Goal: Information Seeking & Learning: Learn about a topic

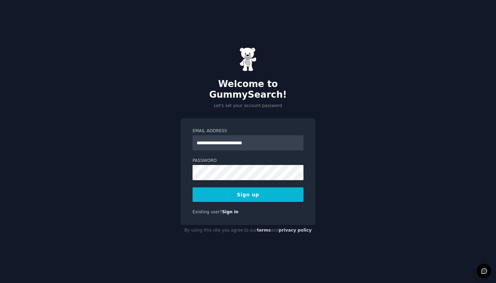
type input "**********"
click at [257, 190] on button "Sign up" at bounding box center [248, 194] width 111 height 14
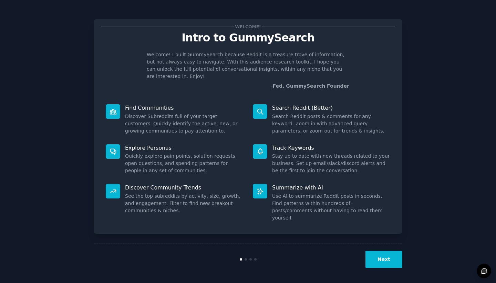
click at [382, 257] on button "Next" at bounding box center [384, 259] width 37 height 17
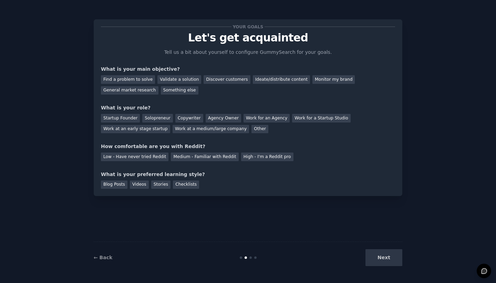
click at [382, 257] on div "Next" at bounding box center [350, 257] width 103 height 17
click at [134, 91] on div "General market research" at bounding box center [130, 90] width 58 height 9
click at [141, 81] on div "Find a problem to solve" at bounding box center [128, 79] width 54 height 9
click at [134, 89] on div "General market research" at bounding box center [130, 90] width 58 height 9
click at [134, 75] on div "Find a problem to solve" at bounding box center [128, 79] width 54 height 9
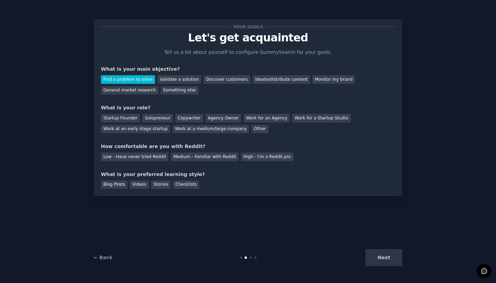
click at [202, 90] on div "Find a problem to solve Validate a solution Discover customers Ideate/distribut…" at bounding box center [248, 84] width 294 height 22
click at [163, 119] on div "Solopreneur" at bounding box center [157, 118] width 30 height 9
click at [134, 90] on div "General market research" at bounding box center [130, 90] width 58 height 9
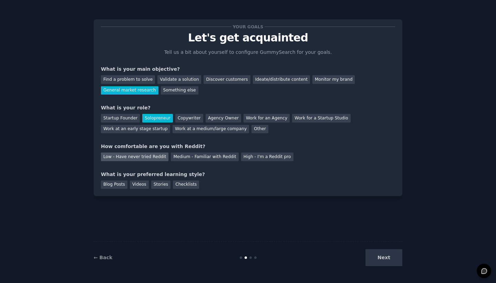
click at [153, 157] on div "Low - Have never tried Reddit" at bounding box center [135, 156] width 68 height 9
click at [114, 186] on div "Blog Posts" at bounding box center [114, 184] width 27 height 9
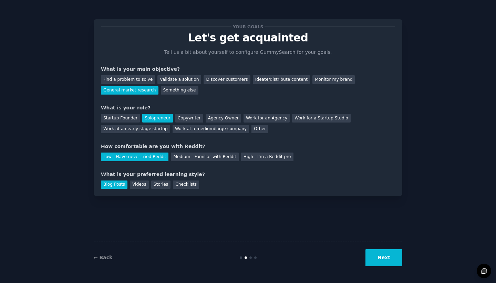
click at [393, 255] on button "Next" at bounding box center [384, 257] width 37 height 17
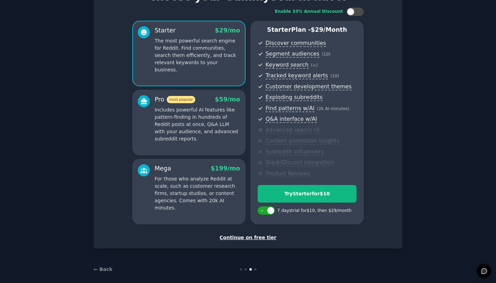
scroll to position [42, 0]
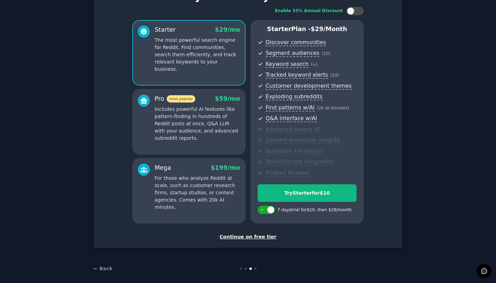
click at [256, 235] on div "Continue on free tier" at bounding box center [248, 236] width 294 height 7
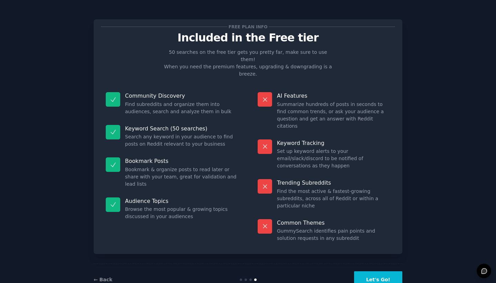
click at [376, 271] on button "Let's Go!" at bounding box center [378, 279] width 48 height 17
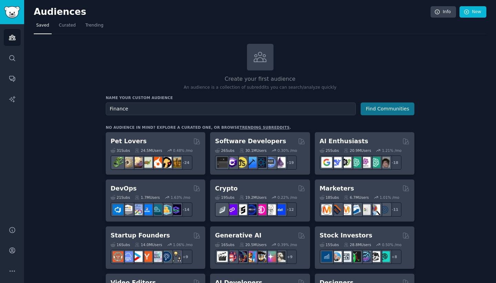
type input "Finance"
click at [379, 111] on button "Find Communities" at bounding box center [388, 108] width 54 height 13
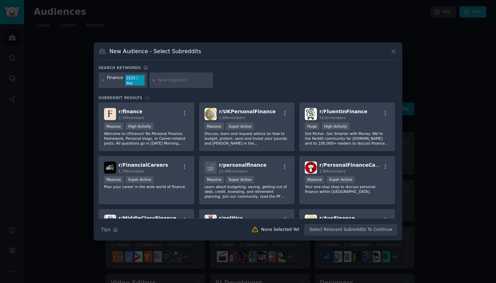
click at [100, 81] on div "Finance 1625 / day" at bounding box center [123, 80] width 49 height 16
click at [102, 80] on icon at bounding box center [103, 80] width 2 height 2
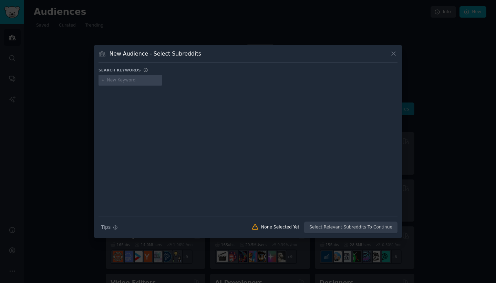
click at [113, 80] on input "text" at bounding box center [133, 80] width 52 height 6
type input "geopolitics"
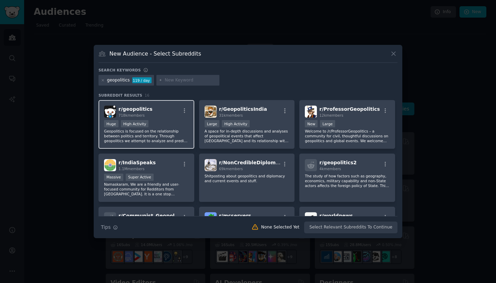
click at [177, 136] on p "Geopolitics is focused on the relationship between politics and territory. Thro…" at bounding box center [146, 136] width 85 height 14
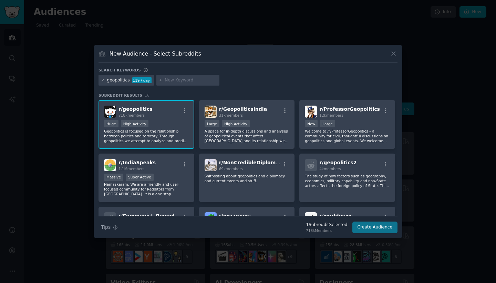
click at [372, 230] on button "Create Audience" at bounding box center [375, 227] width 45 height 12
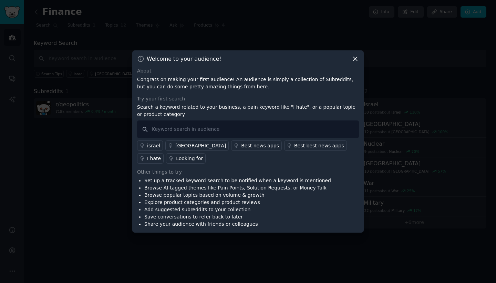
click at [294, 148] on div "Best best news apps" at bounding box center [319, 145] width 50 height 7
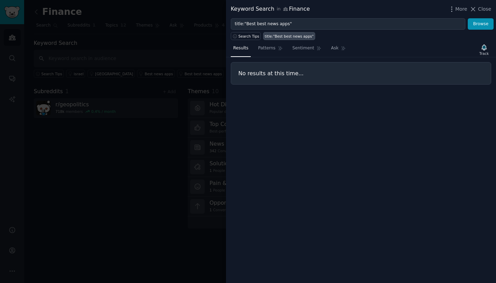
click at [133, 160] on div at bounding box center [248, 141] width 496 height 283
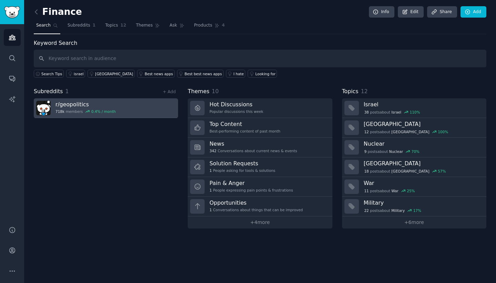
click at [118, 105] on link "r/ geopolitics 718k members 0.4 % / month" at bounding box center [106, 108] width 144 height 20
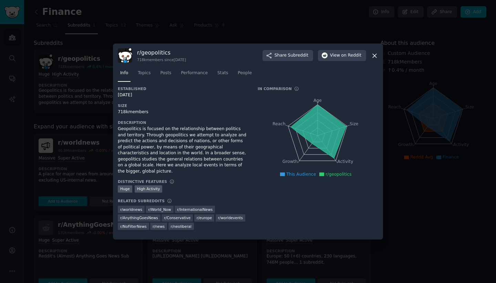
click at [376, 58] on icon at bounding box center [374, 55] width 7 height 7
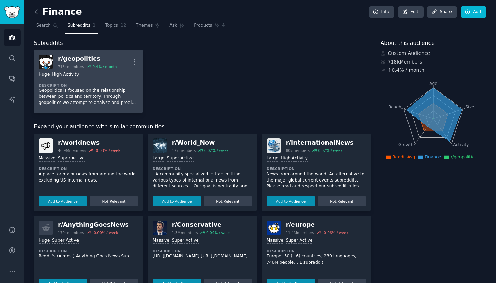
click at [100, 86] on dt "Description" at bounding box center [89, 85] width 100 height 5
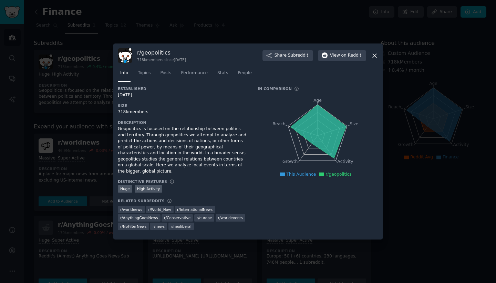
click at [376, 58] on icon at bounding box center [375, 56] width 4 height 4
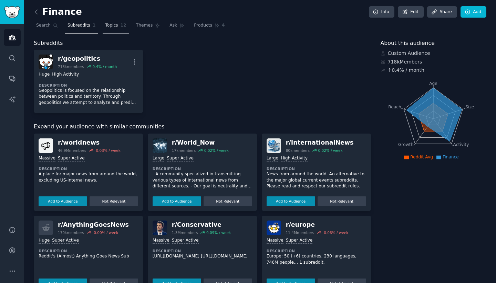
click at [112, 25] on span "Topics" at bounding box center [111, 25] width 13 height 6
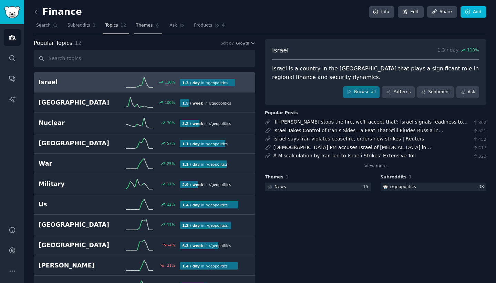
click at [148, 25] on span "Themes" at bounding box center [144, 25] width 17 height 6
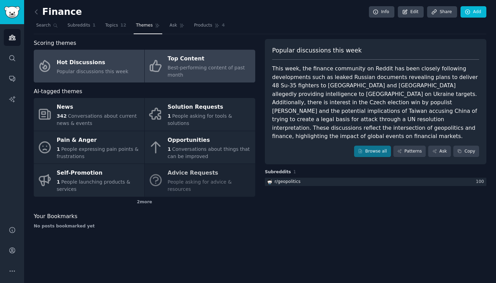
click at [233, 73] on div "Best-performing content of past month" at bounding box center [210, 71] width 84 height 14
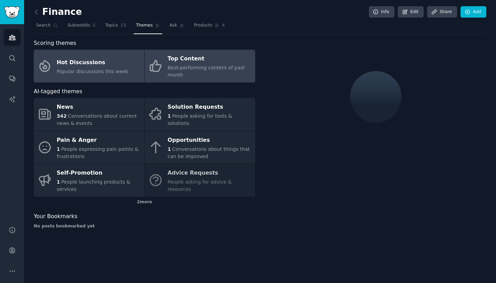
click at [112, 68] on div "Popular discussions this week" at bounding box center [93, 71] width 72 height 7
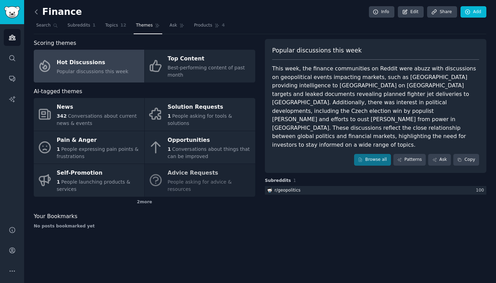
click at [36, 12] on icon at bounding box center [36, 11] width 7 height 7
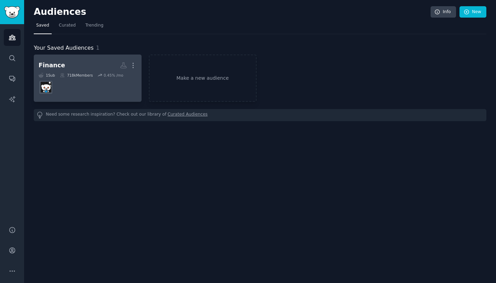
click at [104, 86] on dd at bounding box center [88, 87] width 98 height 19
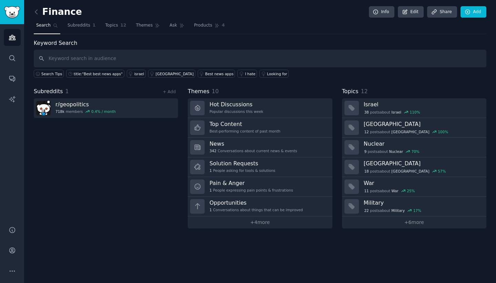
click at [100, 145] on div "Subreddits 1 + Add r/ geopolitics 718k members 0.4 % / month" at bounding box center [106, 157] width 144 height 141
click at [170, 90] on link "+ Add" at bounding box center [169, 91] width 13 height 5
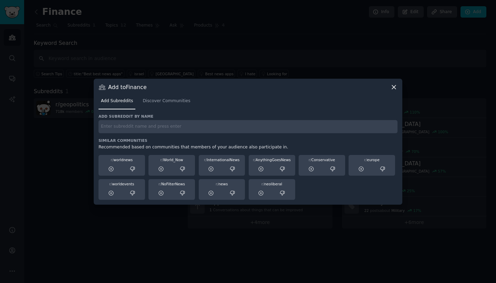
click at [143, 128] on input "text" at bounding box center [248, 126] width 299 height 13
type input "us Market"
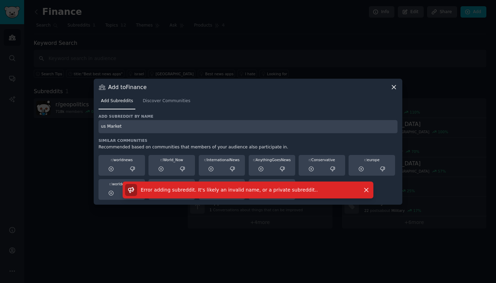
drag, startPoint x: 139, startPoint y: 125, endPoint x: 95, endPoint y: 125, distance: 43.8
click at [95, 125] on div "Add to Finance Add Subreddits Discover Communities Add subreddit by name us Mar…" at bounding box center [248, 142] width 309 height 126
click at [177, 99] on span "Discover Communities" at bounding box center [167, 101] width 48 height 6
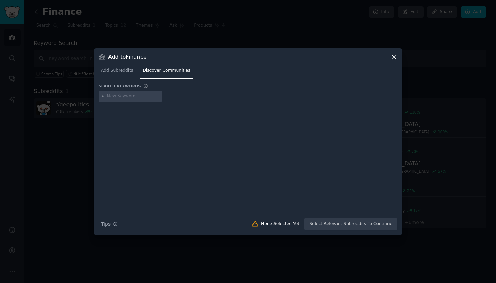
click at [139, 93] on div at bounding box center [130, 96] width 63 height 11
click at [128, 98] on input "text" at bounding box center [133, 96] width 52 height 6
type input "us market"
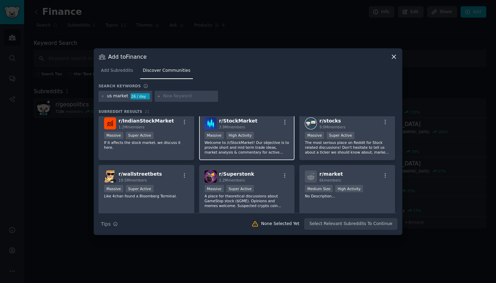
scroll to position [4, 0]
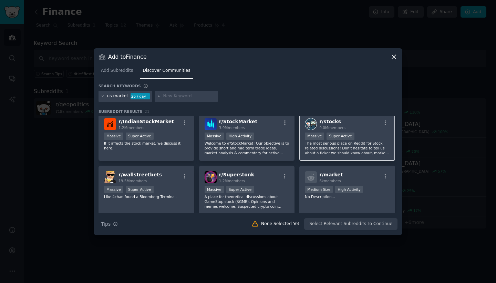
click at [350, 150] on p "The most serious place on Reddit for Stock related discussions! Don't hesitate …" at bounding box center [347, 148] width 85 height 14
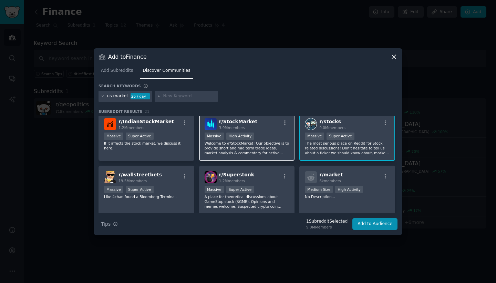
click at [273, 145] on p "Welcome to /r/StockMarket! Our objective is to provide short and mid term trade…" at bounding box center [247, 148] width 85 height 14
click at [162, 195] on p "Like 4chan found a Bloomberg Terminal." at bounding box center [146, 196] width 85 height 5
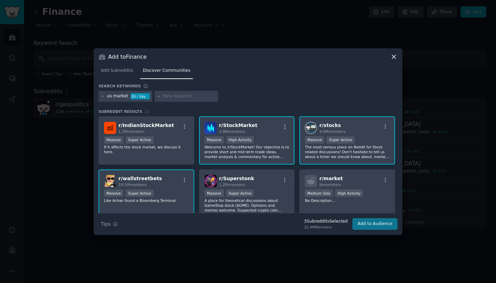
scroll to position [0, 0]
click at [376, 225] on button "Add to Audience" at bounding box center [375, 224] width 45 height 12
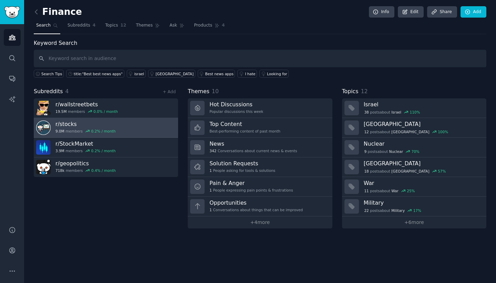
click at [101, 129] on div "0.2 % / month" at bounding box center [103, 131] width 24 height 5
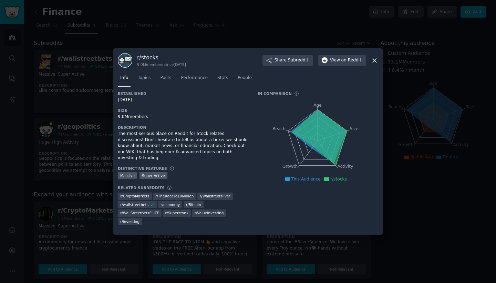
click at [374, 60] on icon at bounding box center [374, 60] width 7 height 7
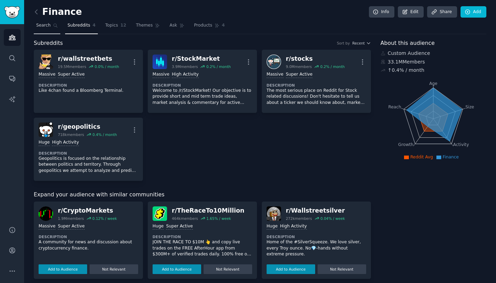
click at [44, 28] on span "Search" at bounding box center [43, 25] width 14 height 6
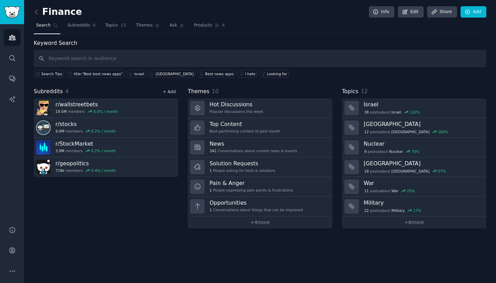
click at [172, 92] on link "+ Add" at bounding box center [169, 91] width 13 height 5
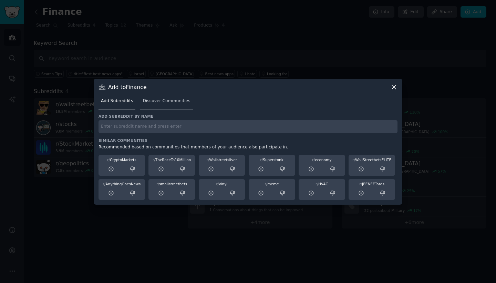
click at [162, 100] on span "Discover Communities" at bounding box center [167, 101] width 48 height 6
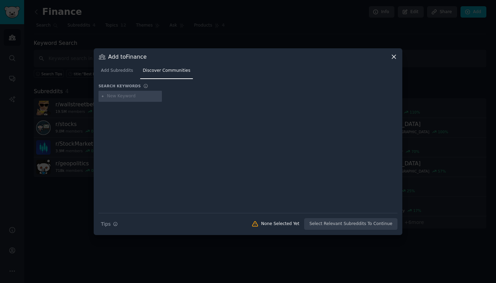
click at [122, 97] on input "text" at bounding box center [133, 96] width 52 height 6
type input "news"
click at [155, 129] on div at bounding box center [248, 152] width 299 height 96
click at [140, 97] on input "news" at bounding box center [133, 96] width 52 height 6
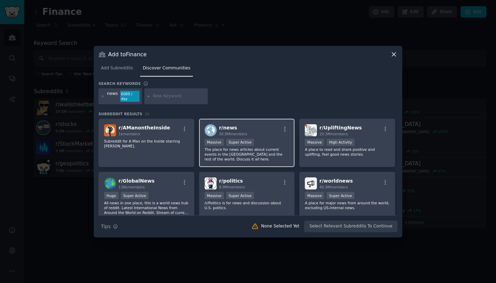
click at [274, 151] on p "The place for news articles about current events in the [GEOGRAPHIC_DATA] and t…" at bounding box center [247, 154] width 85 height 14
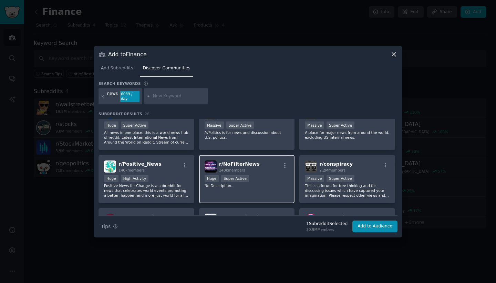
scroll to position [53, 0]
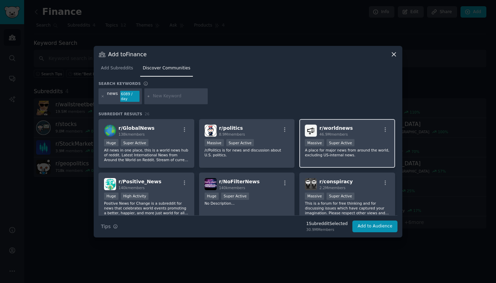
click at [368, 152] on p "A place for major news from around the world, excluding US-internal news." at bounding box center [347, 153] width 85 height 10
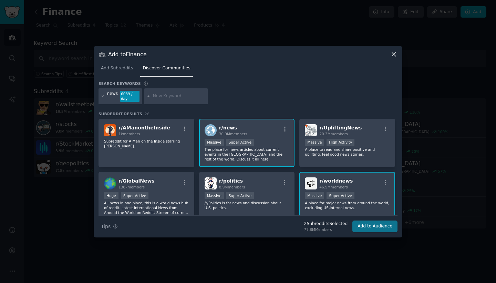
scroll to position [0, 0]
click at [381, 227] on button "Add to Audience" at bounding box center [375, 226] width 45 height 12
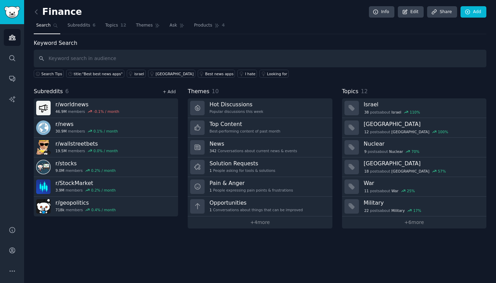
click at [172, 92] on link "+ Add" at bounding box center [169, 91] width 13 height 5
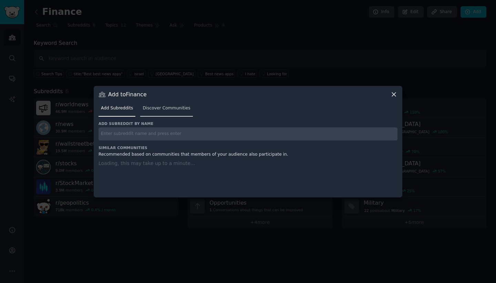
click at [172, 106] on span "Discover Communities" at bounding box center [167, 108] width 48 height 6
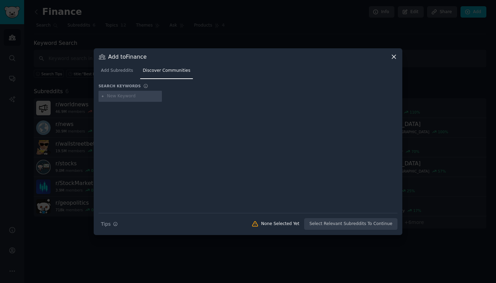
click at [128, 98] on input "text" at bounding box center [133, 96] width 52 height 6
type input "company"
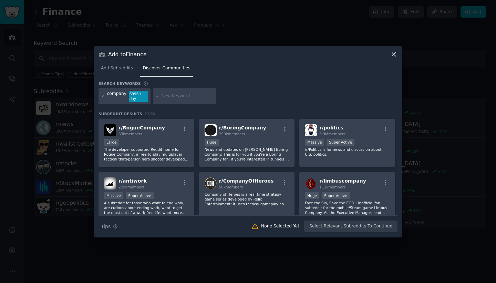
click at [101, 99] on div at bounding box center [103, 96] width 4 height 11
click at [103, 98] on icon at bounding box center [103, 96] width 4 height 4
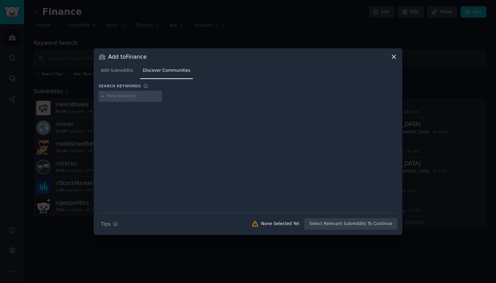
click at [140, 99] on input "text" at bounding box center [133, 96] width 52 height 6
click at [128, 96] on input "text" at bounding box center [133, 96] width 52 height 6
drag, startPoint x: 128, startPoint y: 96, endPoint x: 114, endPoint y: 135, distance: 40.9
click at [114, 135] on div at bounding box center [248, 152] width 299 height 96
click at [109, 98] on input "tipo" at bounding box center [133, 96] width 52 height 6
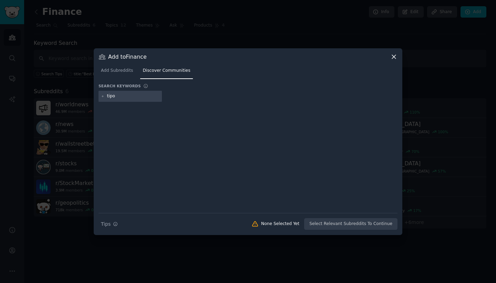
type input "ipo"
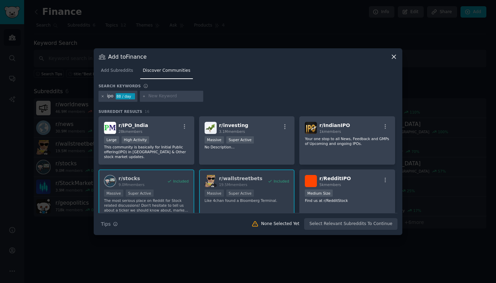
click at [102, 97] on icon at bounding box center [103, 96] width 2 height 2
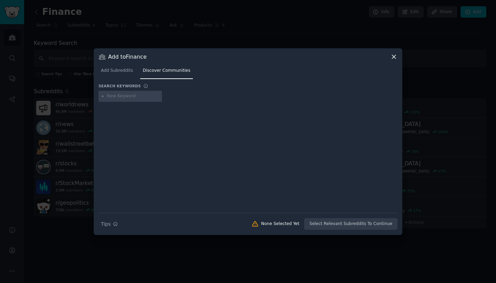
drag, startPoint x: 242, startPoint y: 69, endPoint x: 295, endPoint y: 74, distance: 53.4
click at [295, 74] on nav "Add Subreddits Discover Communities" at bounding box center [248, 72] width 299 height 14
drag, startPoint x: 287, startPoint y: 73, endPoint x: 328, endPoint y: 73, distance: 41.0
click at [328, 73] on nav "Add Subreddits Discover Communities" at bounding box center [248, 72] width 299 height 14
click at [121, 71] on span "Add Subreddits" at bounding box center [117, 71] width 32 height 6
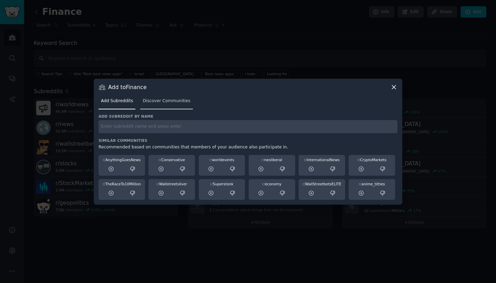
click at [163, 104] on link "Discover Communities" at bounding box center [166, 102] width 52 height 14
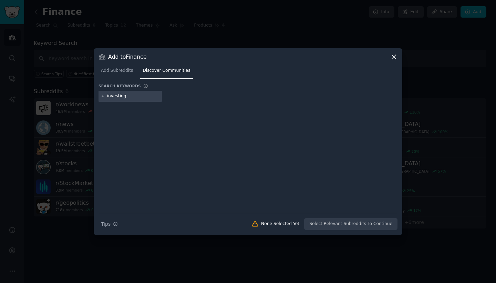
type input "investing"
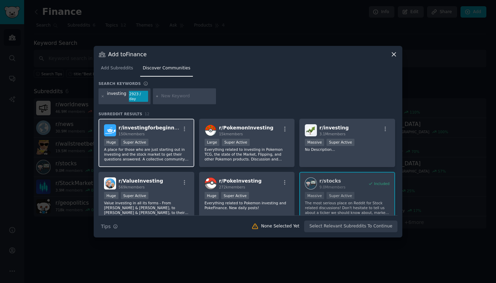
click at [170, 140] on div ">= 95th percentile for submissions / day Huge Super Active" at bounding box center [146, 143] width 85 height 9
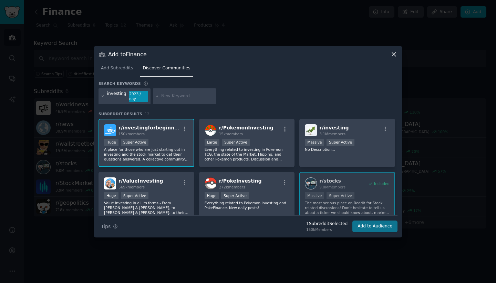
click at [383, 228] on button "Add to Audience" at bounding box center [375, 226] width 45 height 12
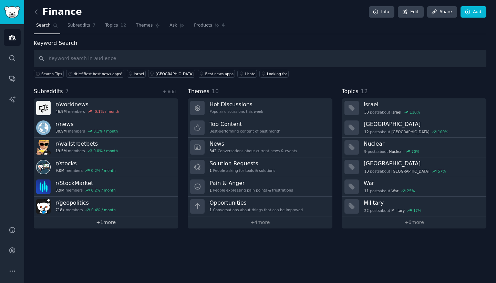
click at [110, 222] on link "+ 1 more" at bounding box center [106, 222] width 144 height 12
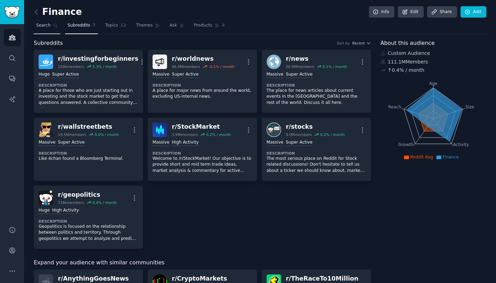
click at [48, 30] on link "Search" at bounding box center [47, 27] width 27 height 14
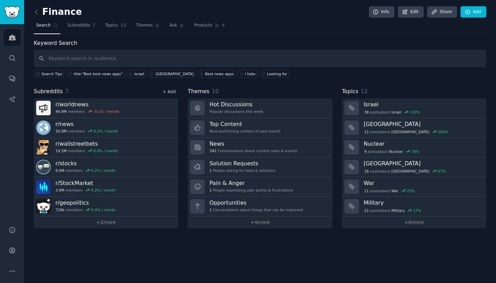
click at [170, 90] on link "+ Add" at bounding box center [169, 91] width 13 height 5
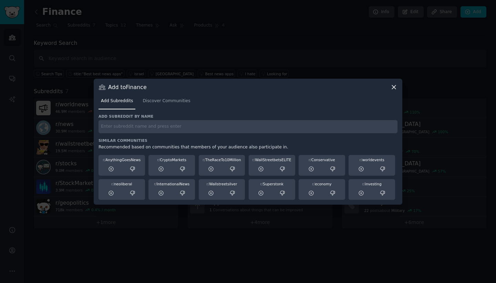
click at [397, 89] on icon at bounding box center [393, 86] width 7 height 7
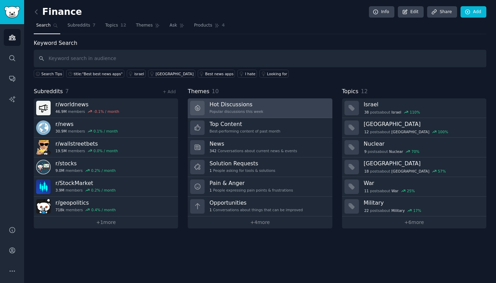
click at [277, 110] on link "Hot Discussions Popular discussions this week" at bounding box center [260, 108] width 144 height 20
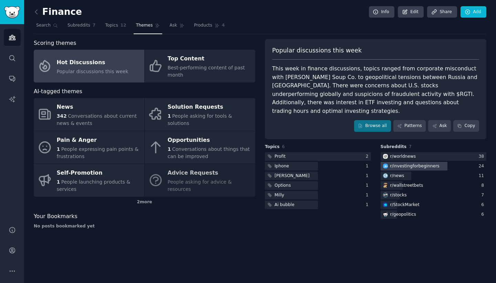
click at [426, 163] on div "r/ investingforbeginners" at bounding box center [414, 166] width 49 height 6
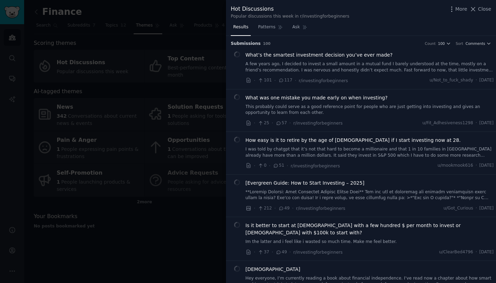
click at [477, 10] on icon at bounding box center [473, 9] width 7 height 7
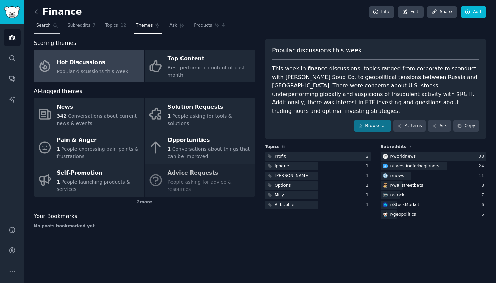
click at [48, 26] on span "Search" at bounding box center [43, 25] width 14 height 6
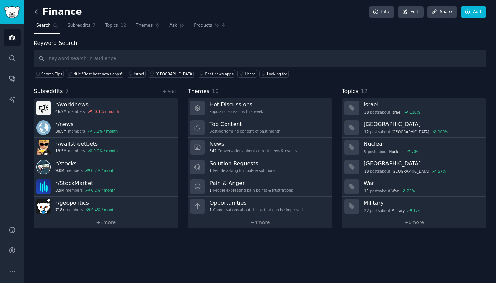
click at [35, 14] on icon at bounding box center [36, 11] width 7 height 7
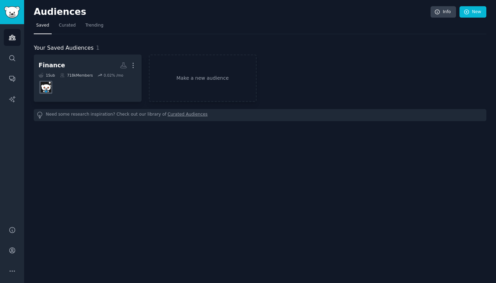
click at [9, 11] on img "Sidebar" at bounding box center [12, 12] width 16 height 12
click at [11, 18] on img "Sidebar" at bounding box center [12, 12] width 16 height 12
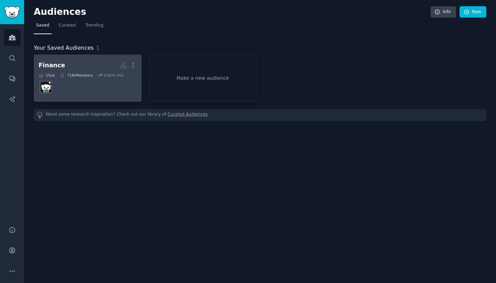
click at [117, 83] on dd at bounding box center [88, 87] width 98 height 19
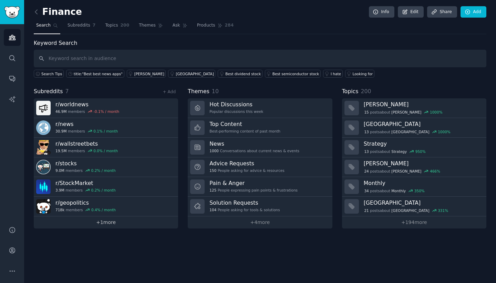
click at [102, 220] on link "+ 1 more" at bounding box center [106, 222] width 144 height 12
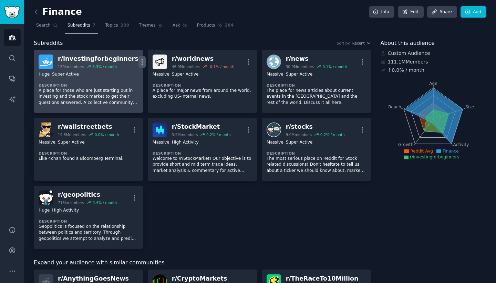
click at [139, 60] on icon "button" at bounding box center [142, 61] width 7 height 7
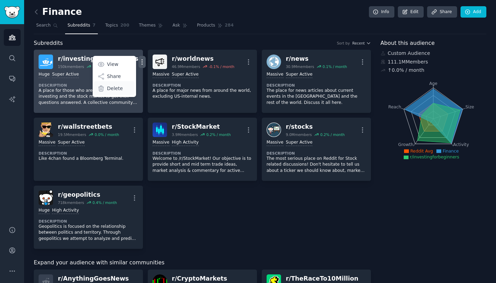
click at [108, 90] on p "Delete" at bounding box center [115, 88] width 16 height 7
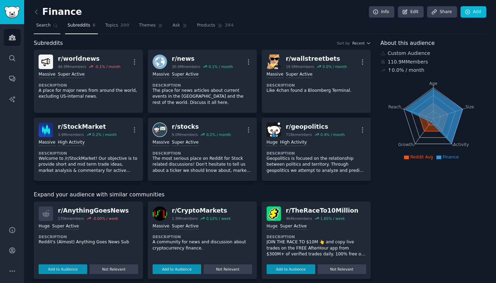
click at [39, 26] on span "Search" at bounding box center [43, 25] width 14 height 6
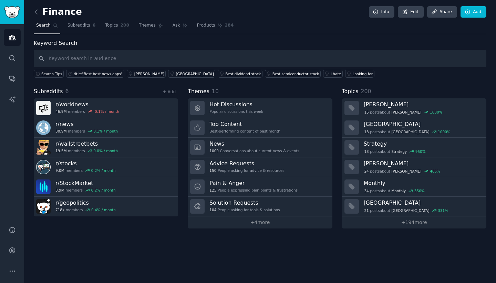
click at [172, 95] on div "Subreddits 6 + Add r/ worldnews 46.9M members -0.1 % / month r/ news 30.9M memb…" at bounding box center [106, 157] width 144 height 141
click at [172, 93] on link "+ Add" at bounding box center [169, 91] width 13 height 5
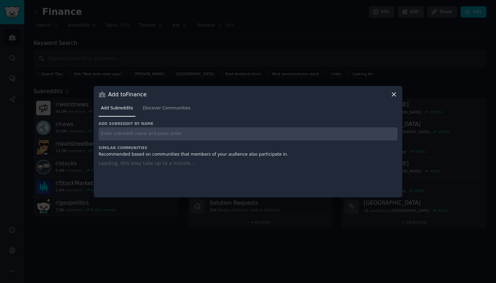
click at [151, 138] on input "text" at bounding box center [248, 133] width 299 height 13
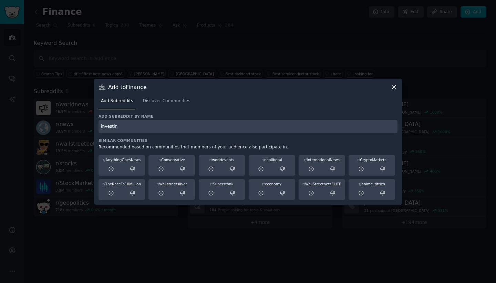
type input "investing"
drag, startPoint x: 142, startPoint y: 131, endPoint x: 87, endPoint y: 130, distance: 55.1
click at [87, 131] on div "​ Add to Finance Add Subreddits Discover Communities Add subreddit by name inve…" at bounding box center [247, 141] width 491 height 283
drag, startPoint x: 123, startPoint y: 130, endPoint x: 85, endPoint y: 130, distance: 38.3
click at [85, 130] on div "​ Add to Finance Add Subreddits Discover Communities Add subreddit by name inve…" at bounding box center [247, 141] width 491 height 283
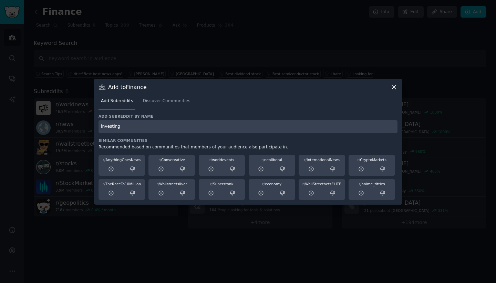
drag, startPoint x: 124, startPoint y: 127, endPoint x: 89, endPoint y: 127, distance: 35.2
click at [88, 127] on div "​ Add to Finance Add Subreddits Discover Communities Add subreddit by name inve…" at bounding box center [247, 141] width 491 height 283
click at [176, 99] on span "Discover Communities" at bounding box center [167, 101] width 48 height 6
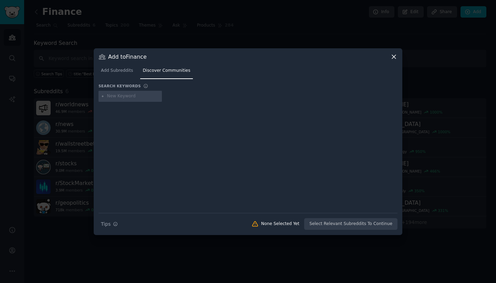
type input "investing"
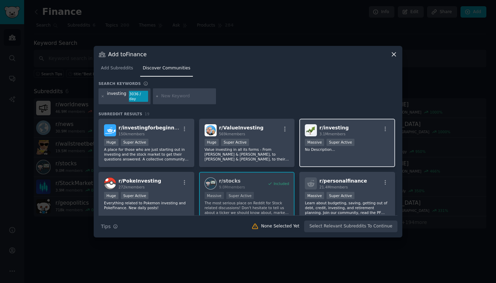
click at [349, 153] on div "r/ investing 3.1M members Massive Super Active No Description..." at bounding box center [347, 143] width 96 height 49
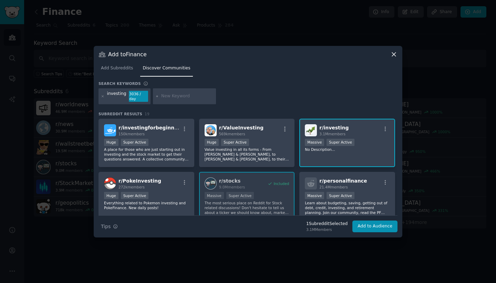
click at [349, 153] on div "r/ investing 3.1M members Massive Super Active No Description..." at bounding box center [347, 143] width 96 height 49
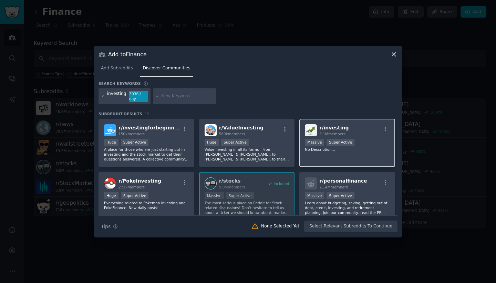
click at [349, 153] on div "r/ investing 3.1M members Massive Super Active No Description..." at bounding box center [347, 143] width 96 height 49
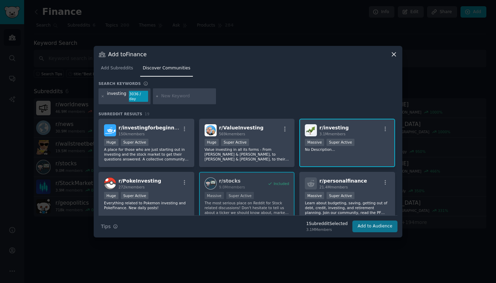
click at [372, 226] on button "Add to Audience" at bounding box center [375, 226] width 45 height 12
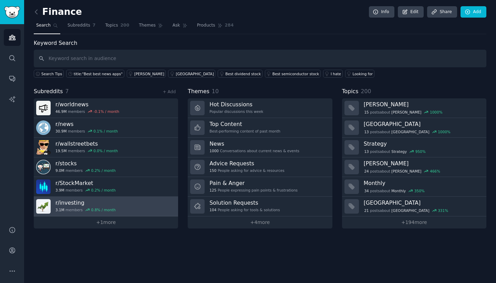
click at [77, 204] on h3 "r/ investing" at bounding box center [85, 202] width 60 height 7
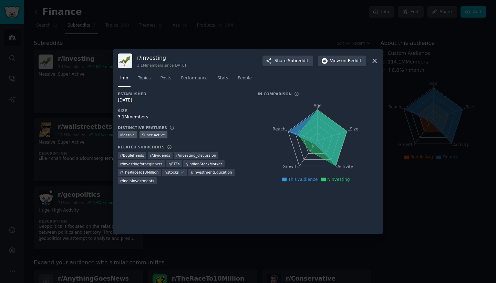
click at [94, 192] on div at bounding box center [248, 141] width 496 height 283
